Goal: Task Accomplishment & Management: Use online tool/utility

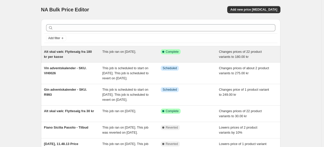
click at [73, 54] on div "Alt skal væk: Flyttesalg fra 180 kr per kasse" at bounding box center [73, 54] width 59 height 10
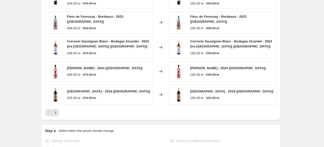
scroll to position [328, 0]
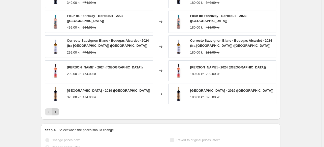
click at [54, 109] on icon "Next" at bounding box center [55, 111] width 5 height 5
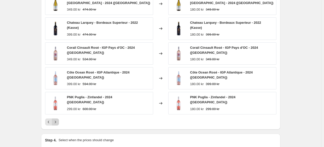
click at [58, 119] on icon "Next" at bounding box center [55, 121] width 5 height 5
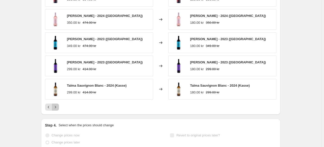
click at [57, 109] on button "Next" at bounding box center [55, 106] width 7 height 7
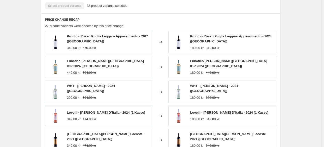
scroll to position [277, 0]
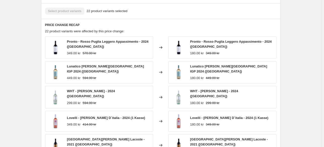
click at [88, 122] on strike "414.00 kr" at bounding box center [90, 124] width 14 height 5
click at [98, 122] on div "349.00 kr 414.00 kr" at bounding box center [106, 124] width 78 height 5
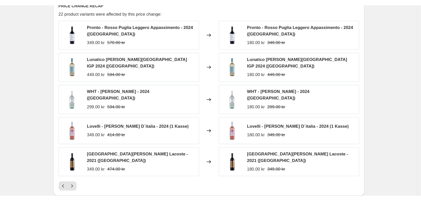
scroll to position [303, 0]
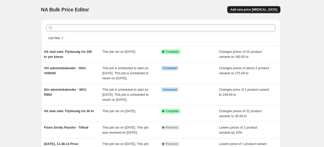
click at [263, 10] on span "Add new price [MEDICAL_DATA]" at bounding box center [253, 10] width 47 height 4
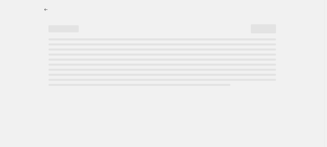
select select "percentage"
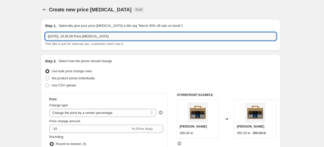
click at [120, 38] on input "17. sep. 2025, 19.35.08 Price change job" at bounding box center [161, 36] width 232 height 8
type input "l"
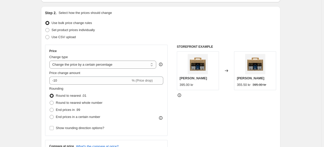
scroll to position [50, 0]
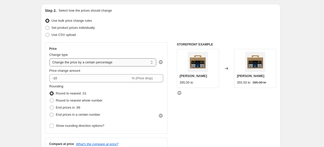
type input "Lovelli - flere varianter - 30 kr salg."
click at [126, 62] on select "Change the price to a certain amount Change the price by a certain amount Chang…" at bounding box center [102, 62] width 107 height 8
select select "to"
click at [50, 58] on select "Change the price to a certain amount Change the price by a certain amount Chang…" at bounding box center [102, 62] width 107 height 8
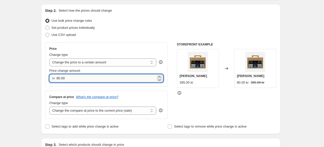
click at [111, 76] on input "80.00" at bounding box center [105, 78] width 99 height 8
type input "360.00"
click at [177, 101] on div "Price Change type Change the price to a certain amount Change the price by a ce…" at bounding box center [161, 80] width 232 height 76
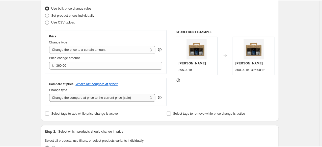
scroll to position [126, 0]
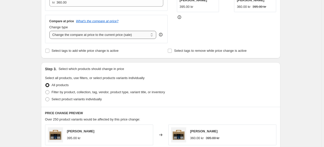
click at [130, 33] on select "Change the compare at price to the current price (sale) Change the compare at p…" at bounding box center [102, 35] width 107 height 8
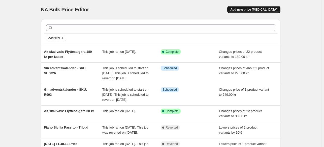
click at [259, 12] on button "Add new price [MEDICAL_DATA]" at bounding box center [253, 9] width 53 height 7
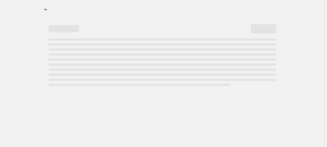
select select "percentage"
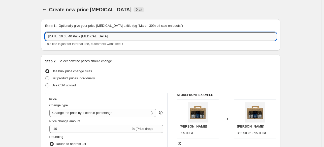
click at [87, 36] on input "17. sep. 2025, 19.35.40 Price change job" at bounding box center [161, 36] width 232 height 8
type input "O"
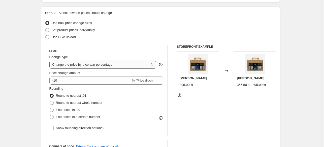
scroll to position [50, 0]
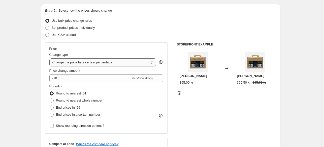
type input "Lovelli tilføjelse til 30kr salg - flere varaianter"
click at [107, 59] on select "Change the price to a certain amount Change the price by a certain amount Chang…" at bounding box center [102, 62] width 107 height 8
drag, startPoint x: 107, startPoint y: 59, endPoint x: 106, endPoint y: 63, distance: 4.6
click at [107, 59] on select "Change the price to a certain amount Change the price by a certain amount Chang…" at bounding box center [102, 62] width 107 height 8
select select "to"
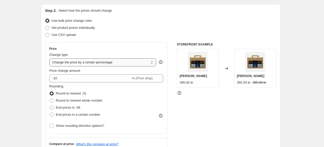
click at [50, 58] on select "Change the price to a certain amount Change the price by a certain amount Chang…" at bounding box center [102, 62] width 107 height 8
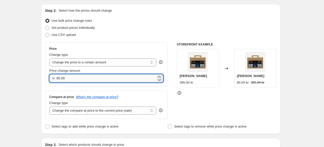
click at [98, 76] on input "80.00" at bounding box center [105, 78] width 99 height 8
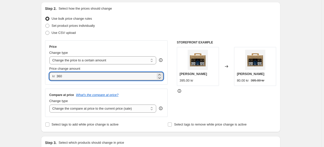
scroll to position [151, 0]
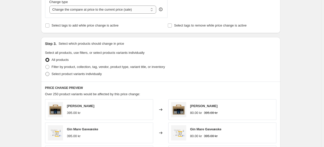
type input "360.00"
click at [51, 74] on label "Select product variants individually" at bounding box center [73, 73] width 57 height 7
click at [46, 72] on input "Select product variants individually" at bounding box center [45, 72] width 0 height 0
radio input "true"
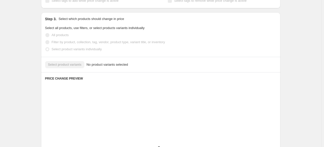
scroll to position [177, 0]
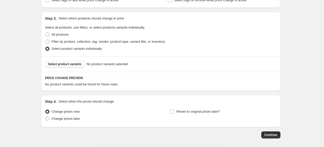
click at [67, 63] on span "Select product variants" at bounding box center [65, 64] width 34 height 4
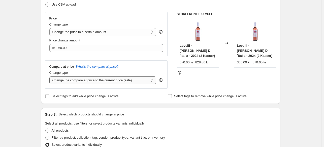
scroll to position [76, 0]
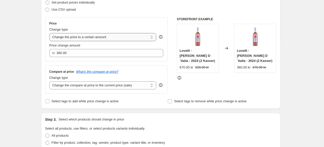
click at [93, 37] on select "Change the price to a certain amount Change the price by a certain amount Chang…" at bounding box center [102, 37] width 107 height 8
click at [188, 88] on div "STOREFRONT EXAMPLE Lovelli - Vino Rosato D´italia - 2024 (2 Kasser) 670.00 kr 8…" at bounding box center [227, 55] width 100 height 76
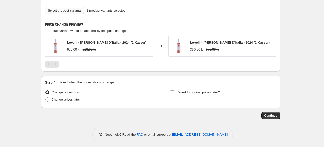
scroll to position [233, 0]
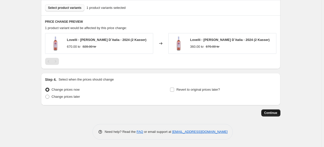
click at [278, 113] on span "Continue" at bounding box center [271, 113] width 13 height 4
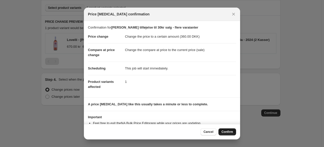
click at [229, 131] on span "Confirm" at bounding box center [228, 132] width 12 height 4
type input "Lovelli tilføjelse til 30kr salg - flere varaianter"
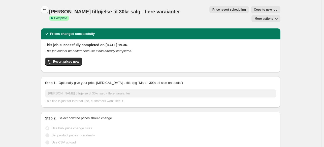
click at [43, 10] on icon "Price change jobs" at bounding box center [44, 9] width 5 height 5
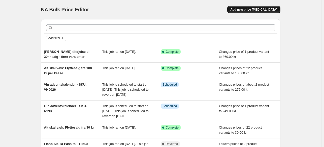
click at [247, 9] on span "Add new price change job" at bounding box center [253, 10] width 47 height 4
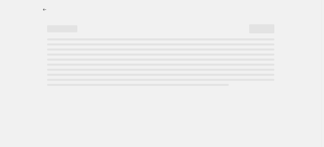
select select "percentage"
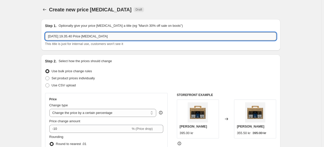
click at [86, 37] on input "17. sep. 2025, 19.35.40 Price change job" at bounding box center [161, 36] width 232 height 8
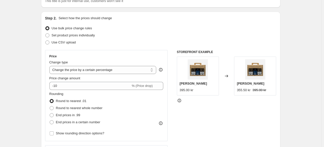
scroll to position [50, 0]
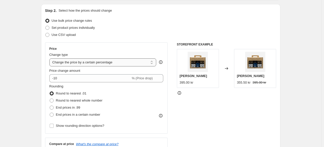
type input "Lovelli - 3 kasser - 30 kr salg"
click at [117, 62] on select "Change the price to a certain amount Change the price by a certain amount Chang…" at bounding box center [102, 62] width 107 height 8
select select "to"
click at [50, 58] on select "Change the price to a certain amount Change the price by a certain amount Chang…" at bounding box center [102, 62] width 107 height 8
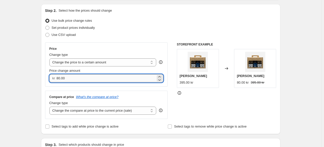
click at [101, 80] on input "80.00" at bounding box center [105, 78] width 99 height 8
type input "540.00"
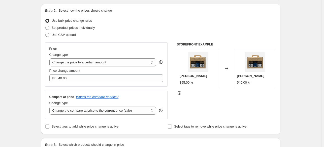
click at [46, 122] on div "Step 2. Select how the prices should change Use bulk price change rules Set pro…" at bounding box center [161, 69] width 240 height 130
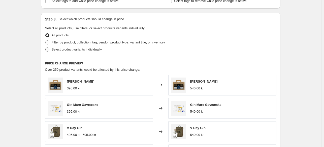
scroll to position [177, 0]
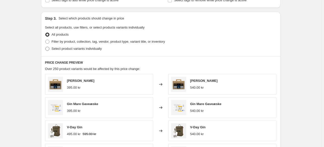
click at [52, 48] on label "Select product variants individually" at bounding box center [73, 48] width 57 height 7
click at [46, 47] on input "Select product variants individually" at bounding box center [45, 47] width 0 height 0
radio input "true"
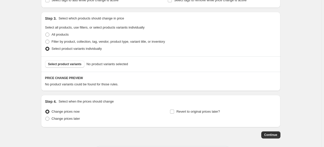
click at [101, 64] on span "No product variants selected" at bounding box center [107, 64] width 42 height 5
click at [72, 66] on span "Select product variants" at bounding box center [65, 64] width 34 height 4
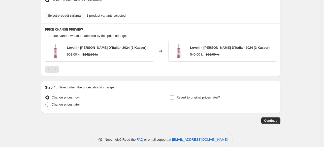
scroll to position [233, 0]
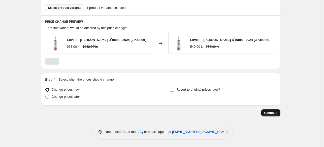
click at [276, 111] on span "Continue" at bounding box center [271, 113] width 13 height 4
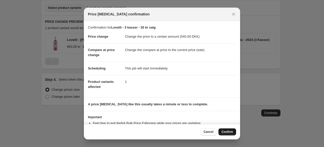
click at [229, 130] on span "Confirm" at bounding box center [228, 132] width 12 height 4
